Goal: Communication & Community: Connect with others

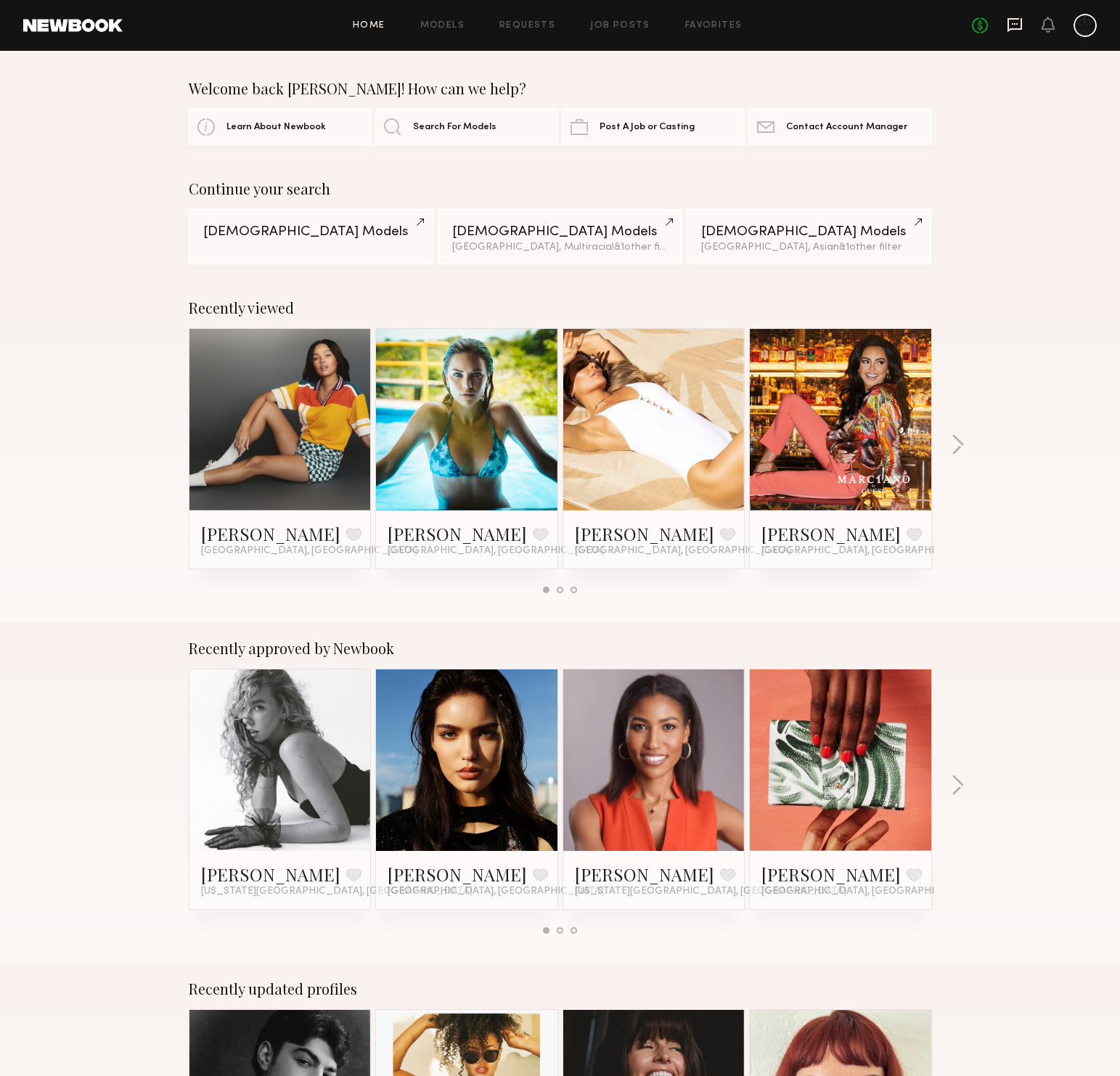
click at [1007, 29] on icon at bounding box center [1015, 25] width 16 height 16
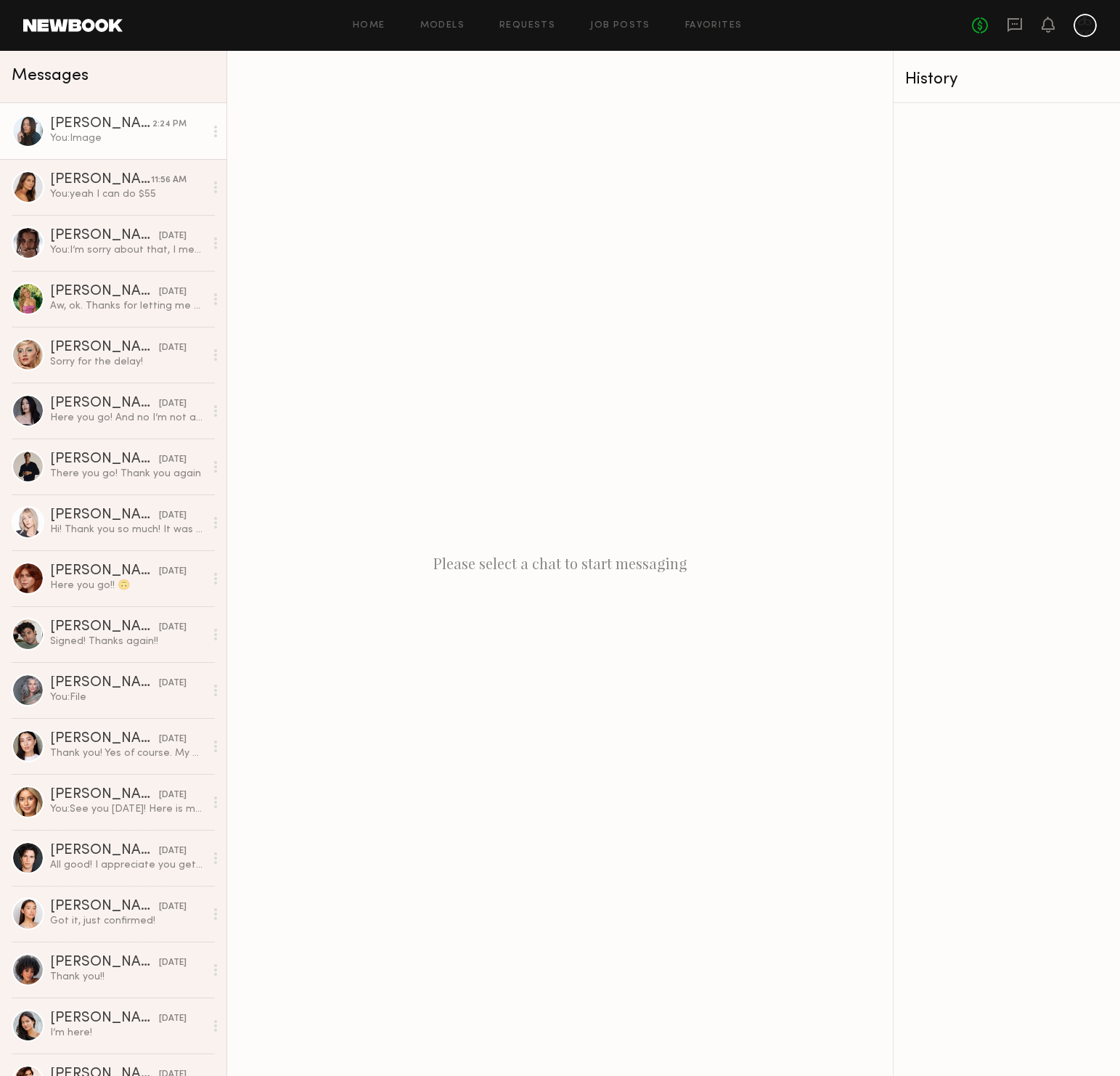
click at [102, 144] on div "You: Image" at bounding box center [127, 138] width 155 height 14
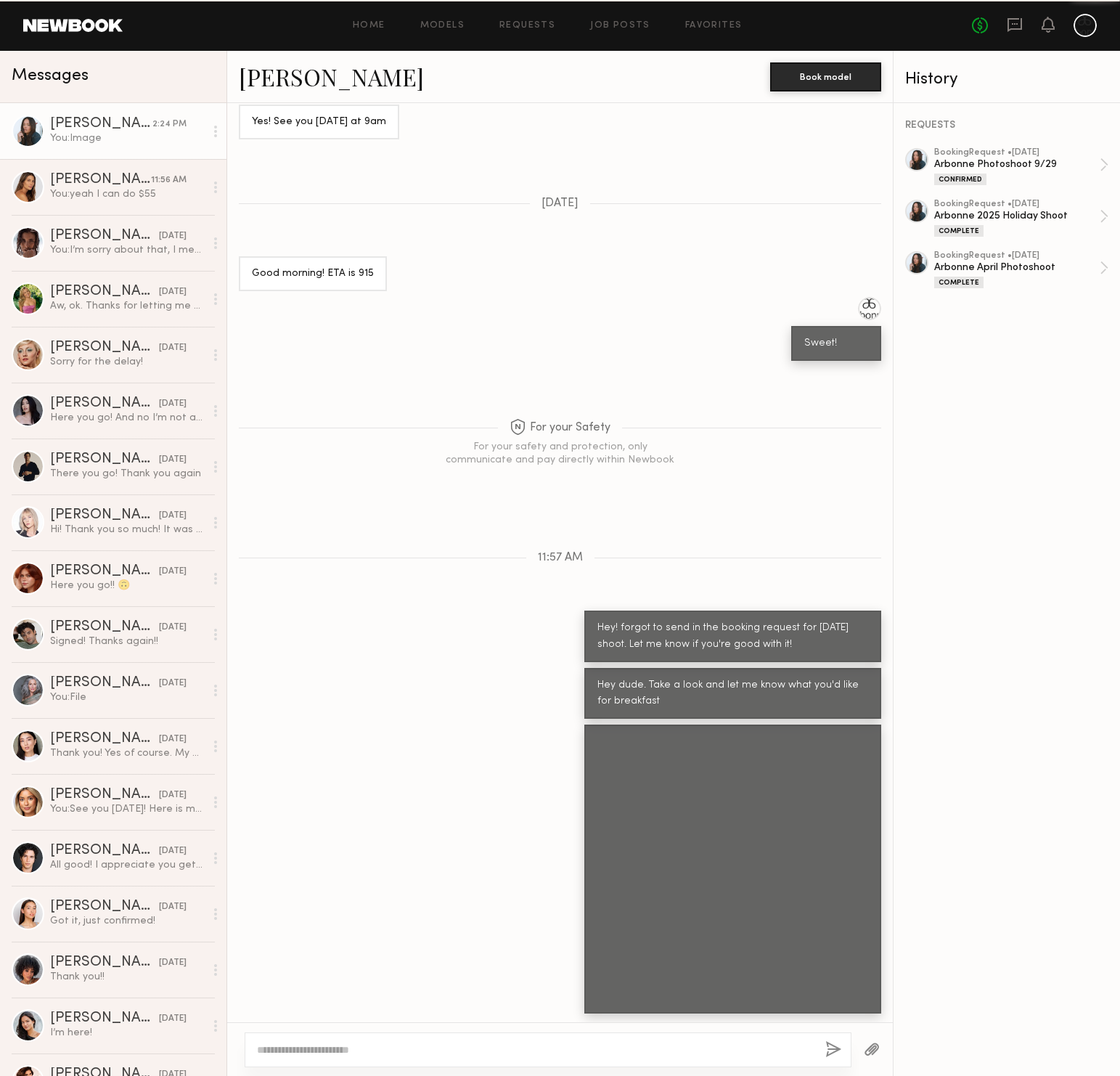
scroll to position [633, 0]
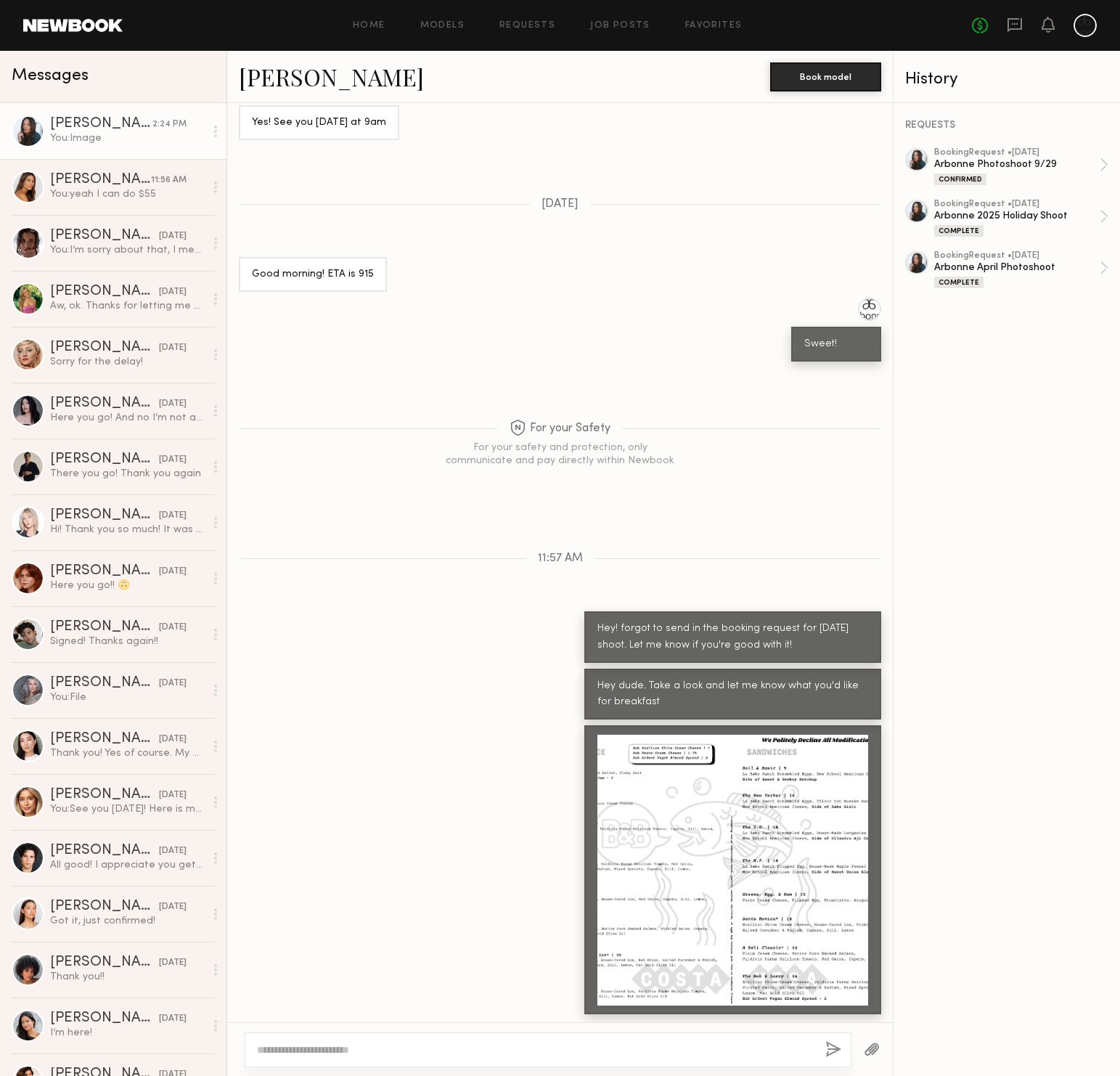
click at [419, 455] on div "For your Safety For your safety and protection, only communicate and pay direct…" at bounding box center [560, 425] width 665 height 117
